Goal: Task Accomplishment & Management: Use online tool/utility

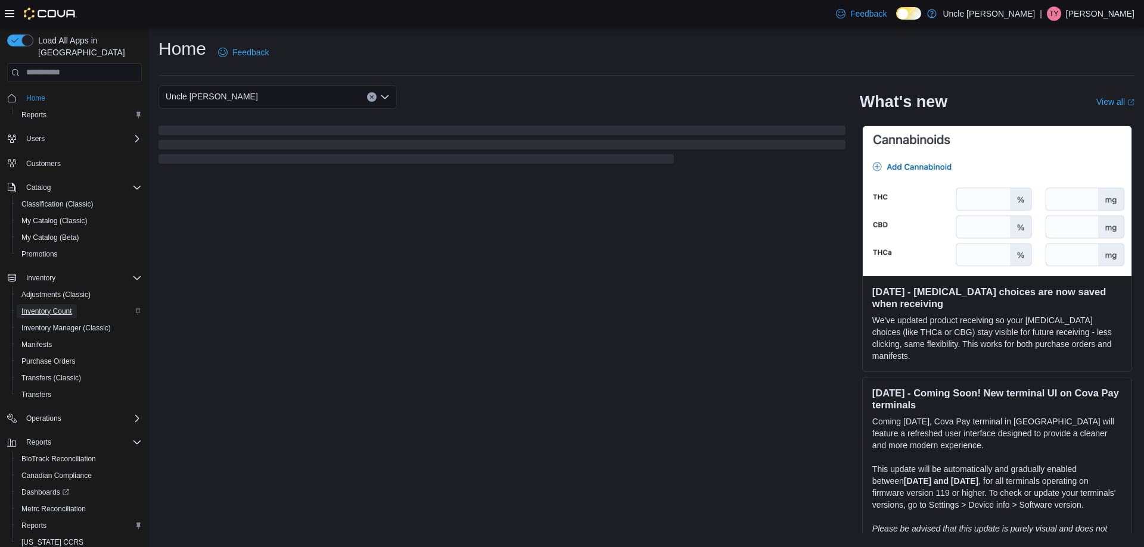
click at [63, 307] on span "Inventory Count" at bounding box center [46, 312] width 51 height 10
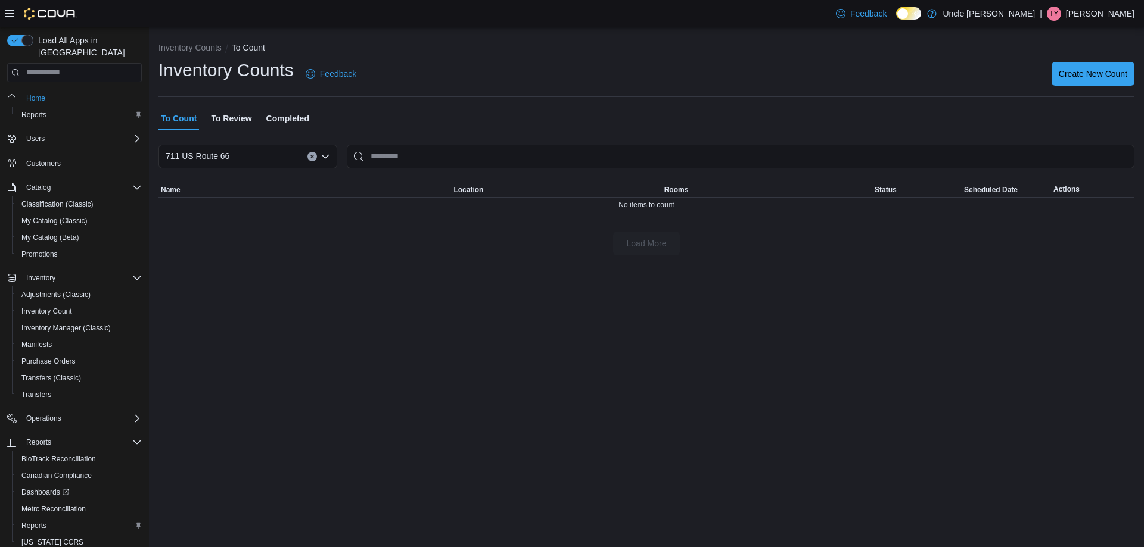
click at [282, 115] on span "Completed" at bounding box center [287, 119] width 43 height 24
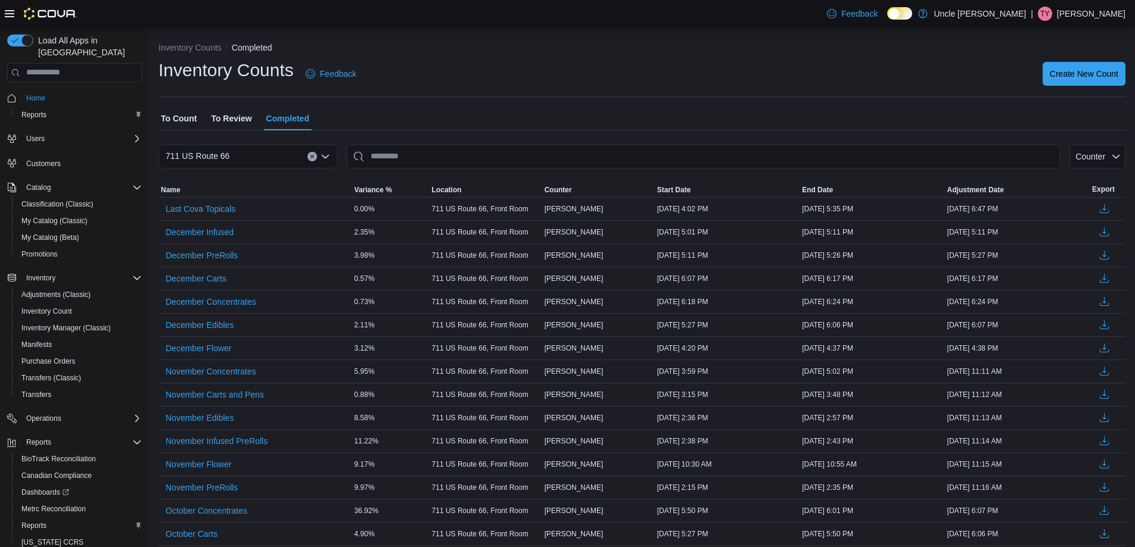
click at [217, 118] on span "To Review" at bounding box center [231, 119] width 41 height 24
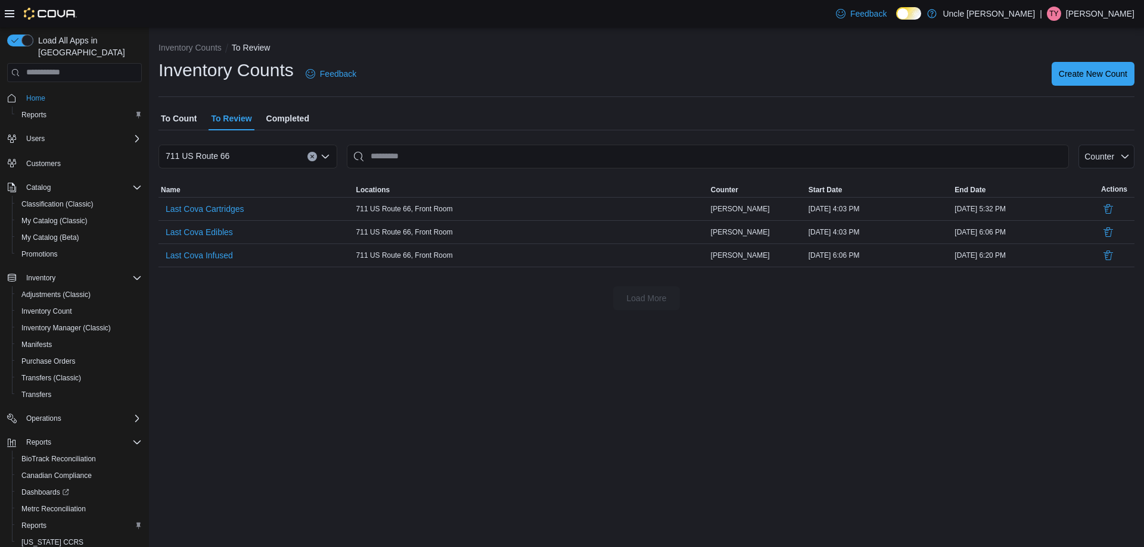
click at [397, 124] on div "To Count To Review Completed" at bounding box center [646, 119] width 976 height 24
